Goal: Task Accomplishment & Management: Complete application form

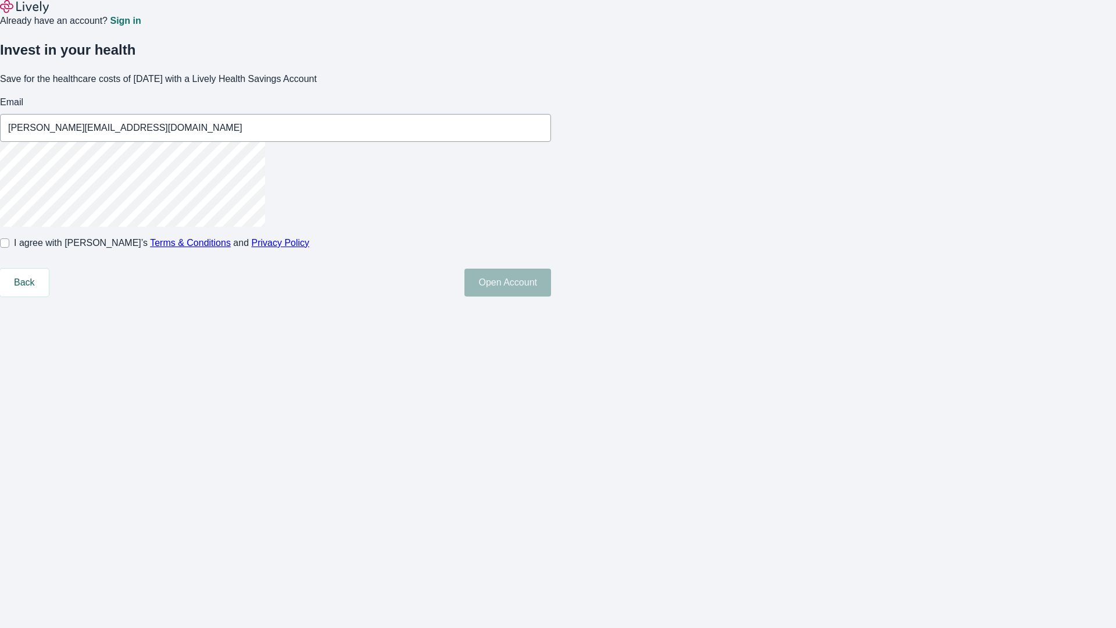
click at [9, 248] on input "I agree with Lively’s Terms & Conditions and Privacy Policy" at bounding box center [4, 242] width 9 height 9
checkbox input "true"
click at [551, 297] on button "Open Account" at bounding box center [508, 283] width 87 height 28
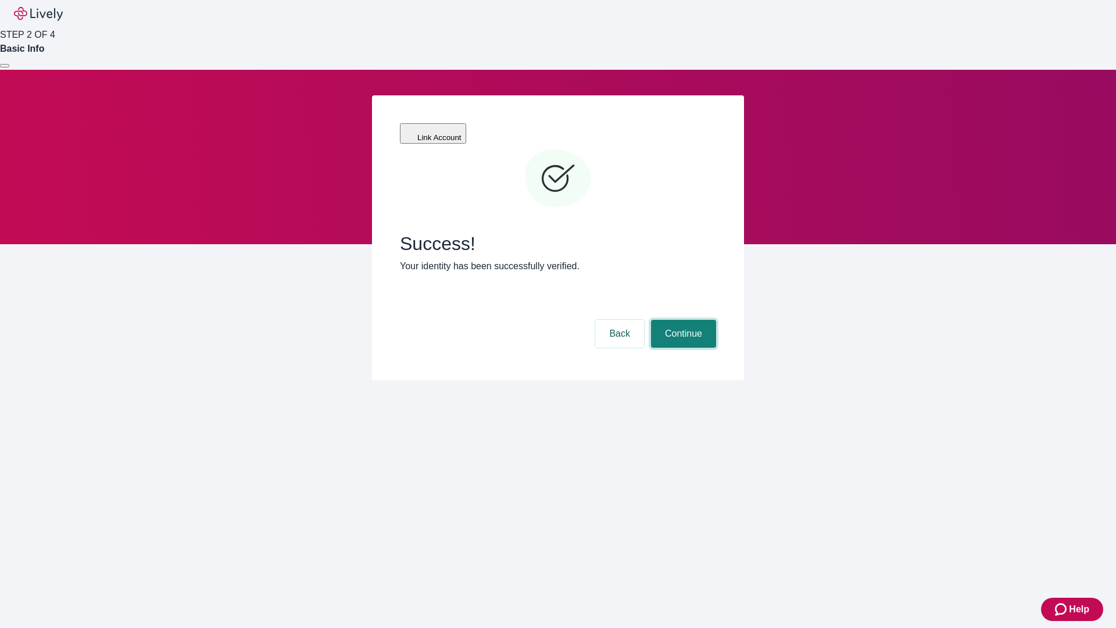
click at [682, 320] on button "Continue" at bounding box center [683, 334] width 65 height 28
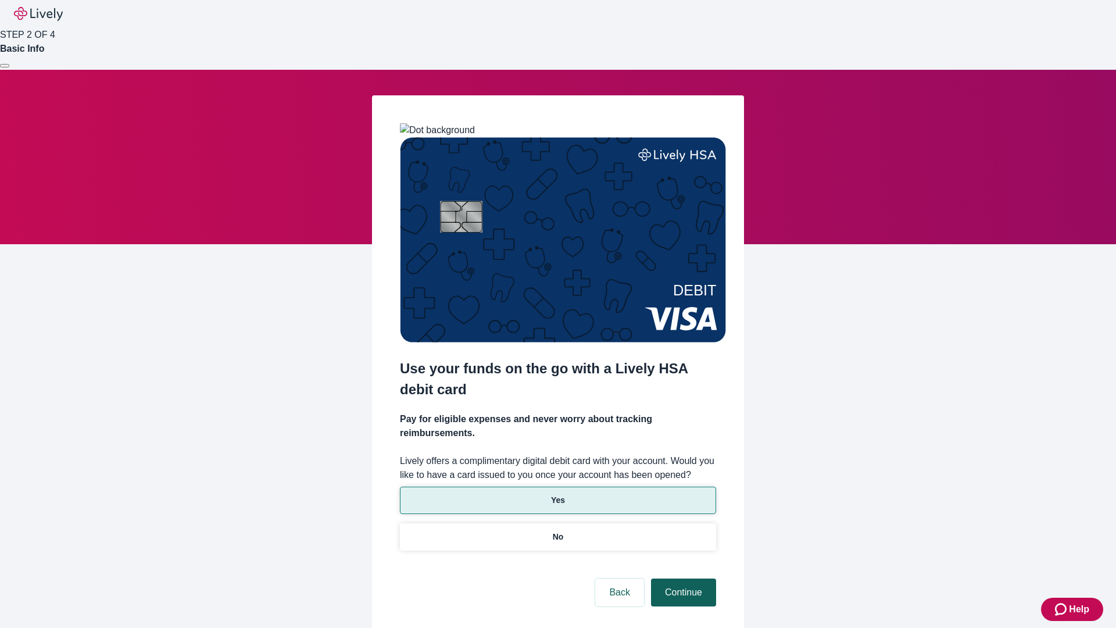
click at [558, 494] on p "Yes" at bounding box center [558, 500] width 14 height 12
click at [682, 579] on button "Continue" at bounding box center [683, 593] width 65 height 28
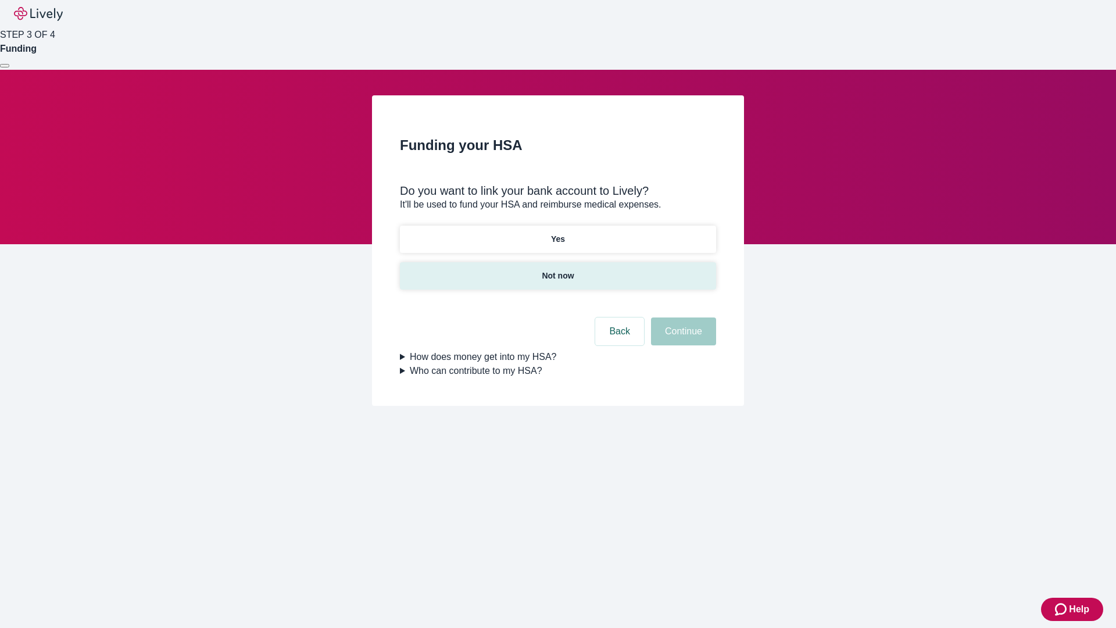
click at [558, 270] on p "Not now" at bounding box center [558, 276] width 32 height 12
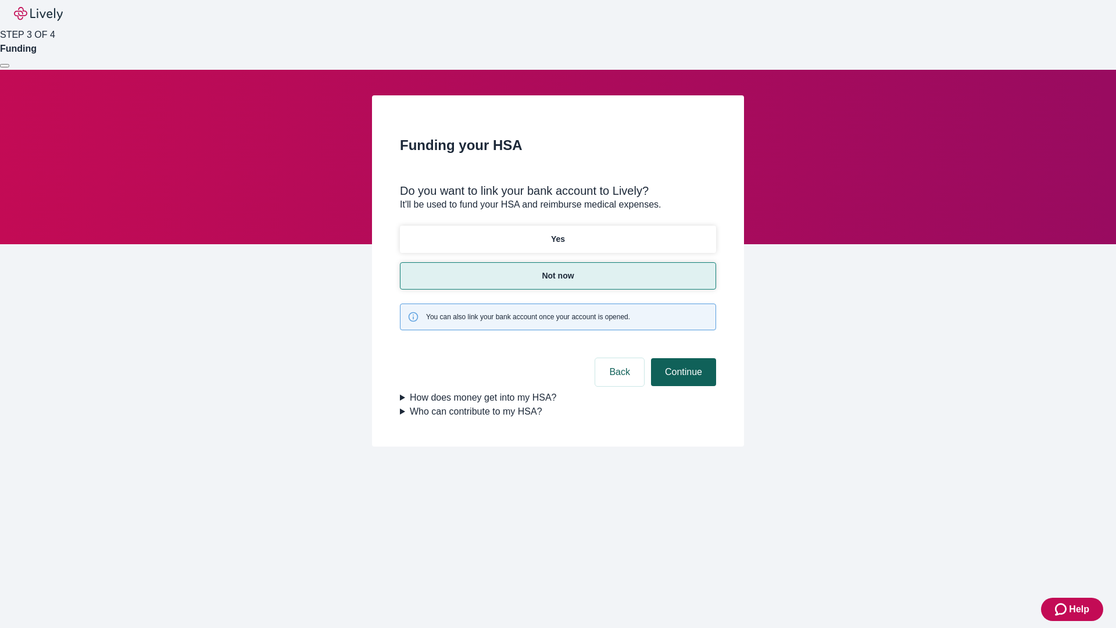
click at [682, 358] on button "Continue" at bounding box center [683, 372] width 65 height 28
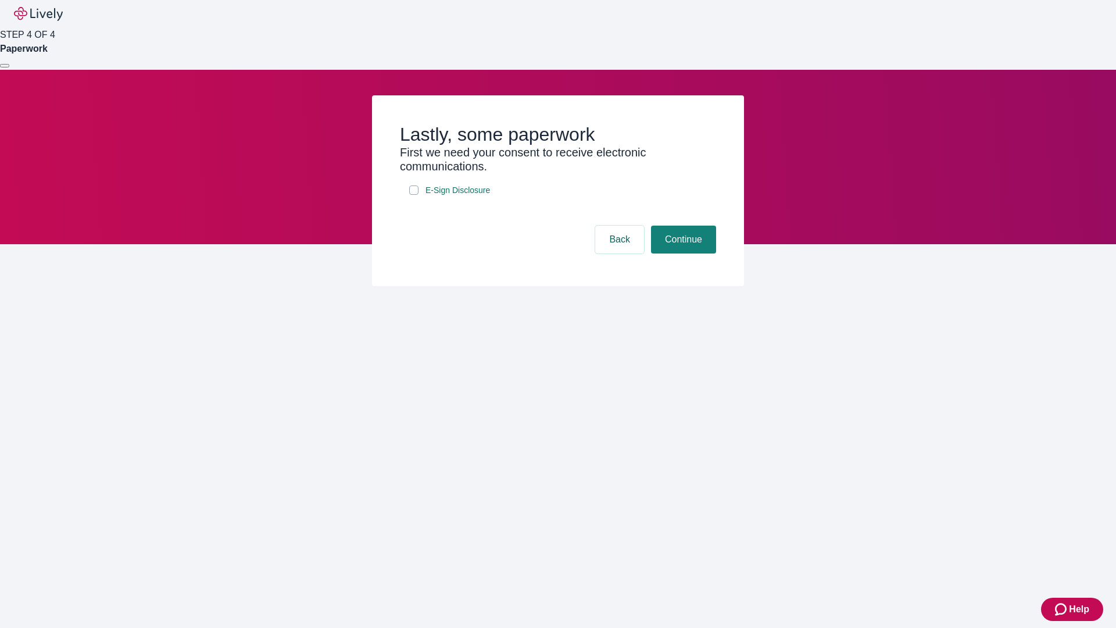
click at [414, 195] on input "E-Sign Disclosure" at bounding box center [413, 189] width 9 height 9
checkbox input "true"
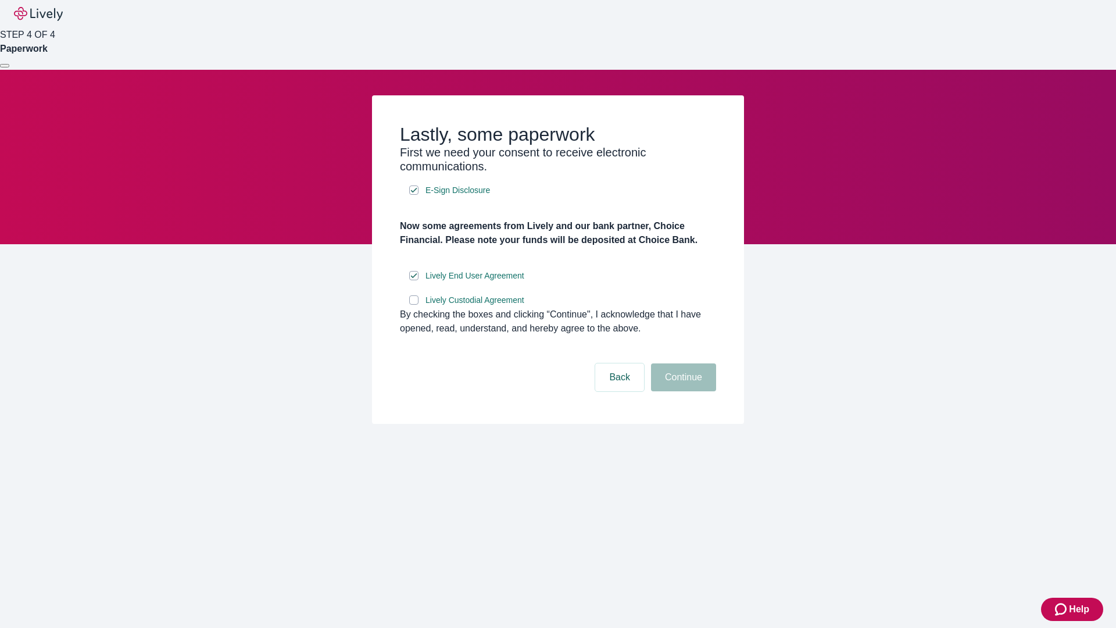
click at [414, 305] on input "Lively Custodial Agreement" at bounding box center [413, 299] width 9 height 9
checkbox input "true"
click at [682, 391] on button "Continue" at bounding box center [683, 377] width 65 height 28
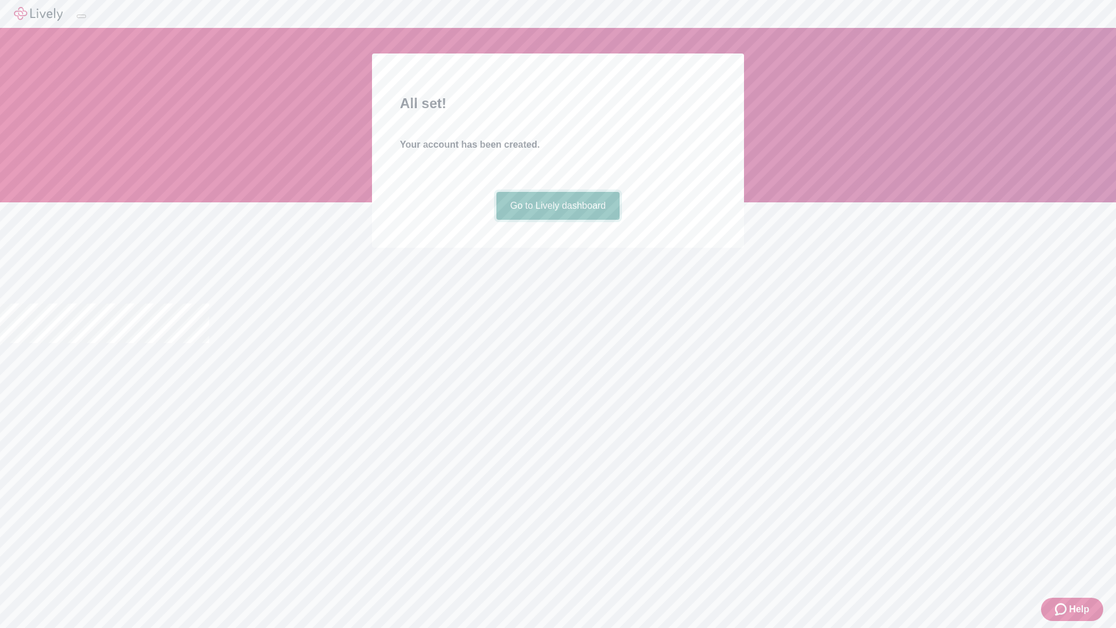
click at [558, 220] on link "Go to Lively dashboard" at bounding box center [559, 206] width 124 height 28
